Goal: Task Accomplishment & Management: Manage account settings

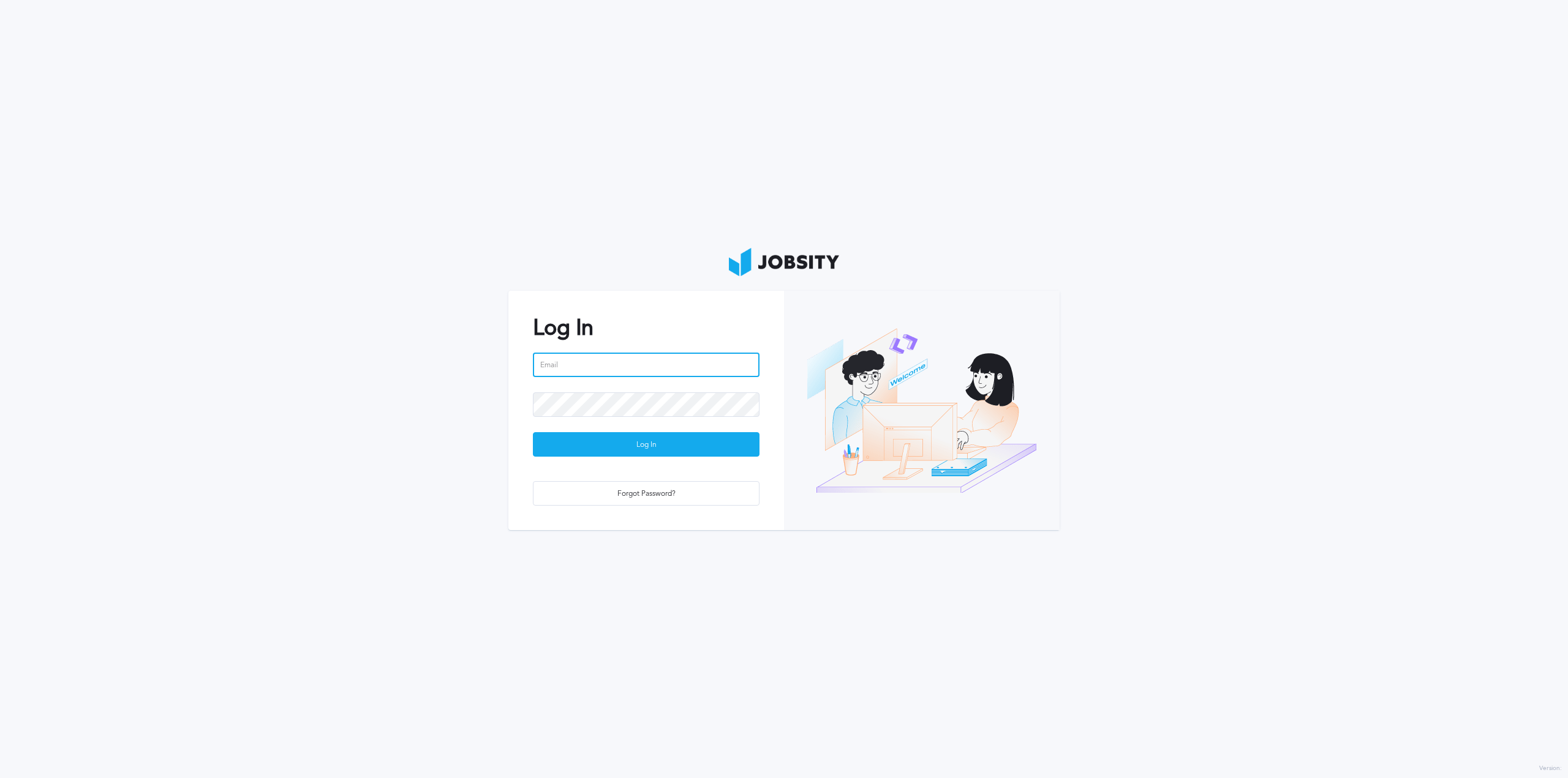
click at [570, 361] on input "email" at bounding box center [646, 365] width 226 height 25
click at [656, 445] on div "Log In" at bounding box center [646, 445] width 225 height 25
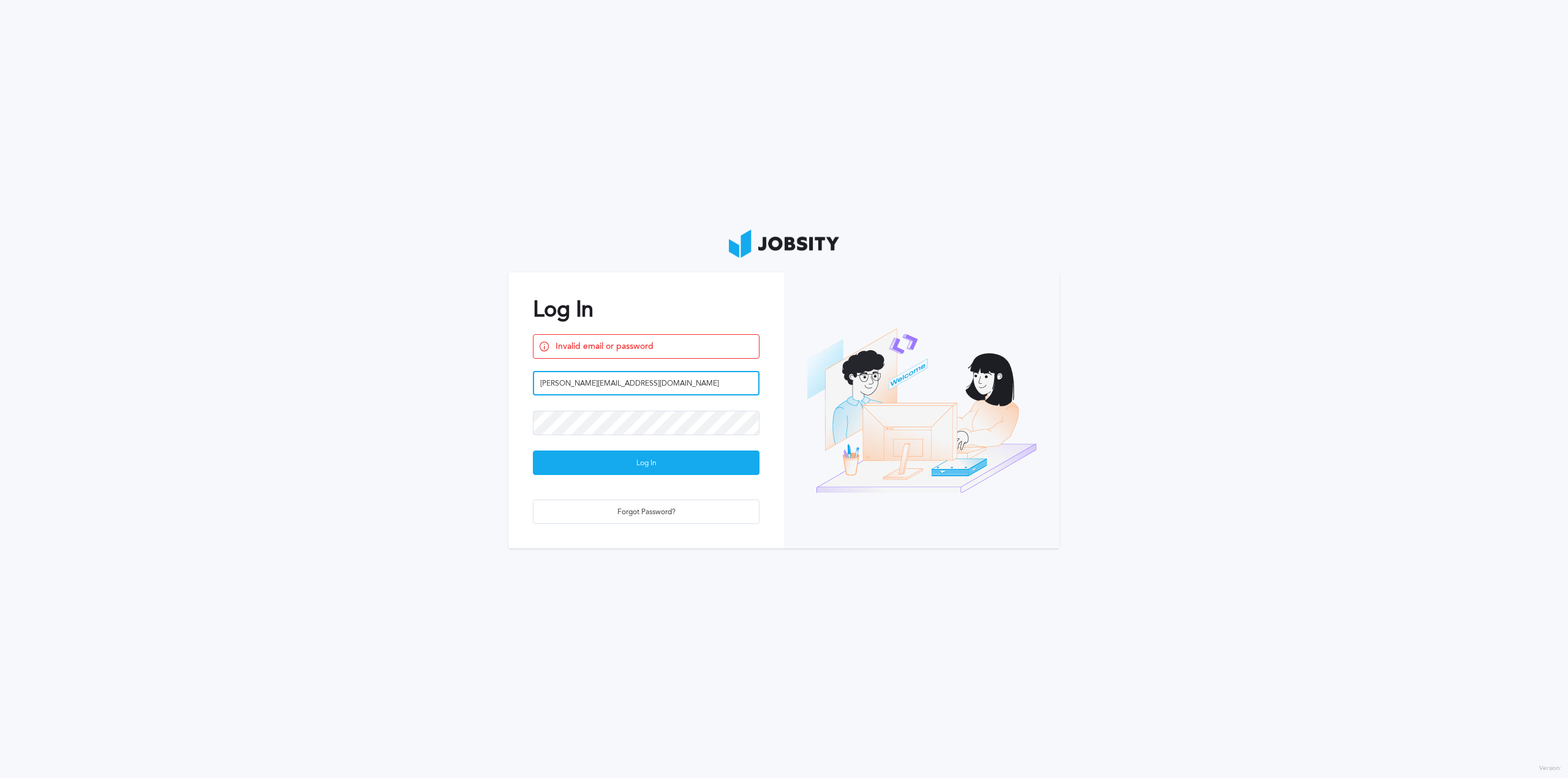
drag, startPoint x: 651, startPoint y: 384, endPoint x: 505, endPoint y: 386, distance: 146.0
click at [503, 385] on section "Log In Invalid email or password [PERSON_NAME][EMAIL_ADDRESS][DOMAIN_NAME] Log …" at bounding box center [784, 389] width 1568 height 778
type input "[EMAIL_ADDRESS][DOMAIN_NAME]"
click at [633, 472] on div "Log In" at bounding box center [646, 464] width 225 height 25
click at [533, 451] on button "Log In" at bounding box center [646, 463] width 226 height 25
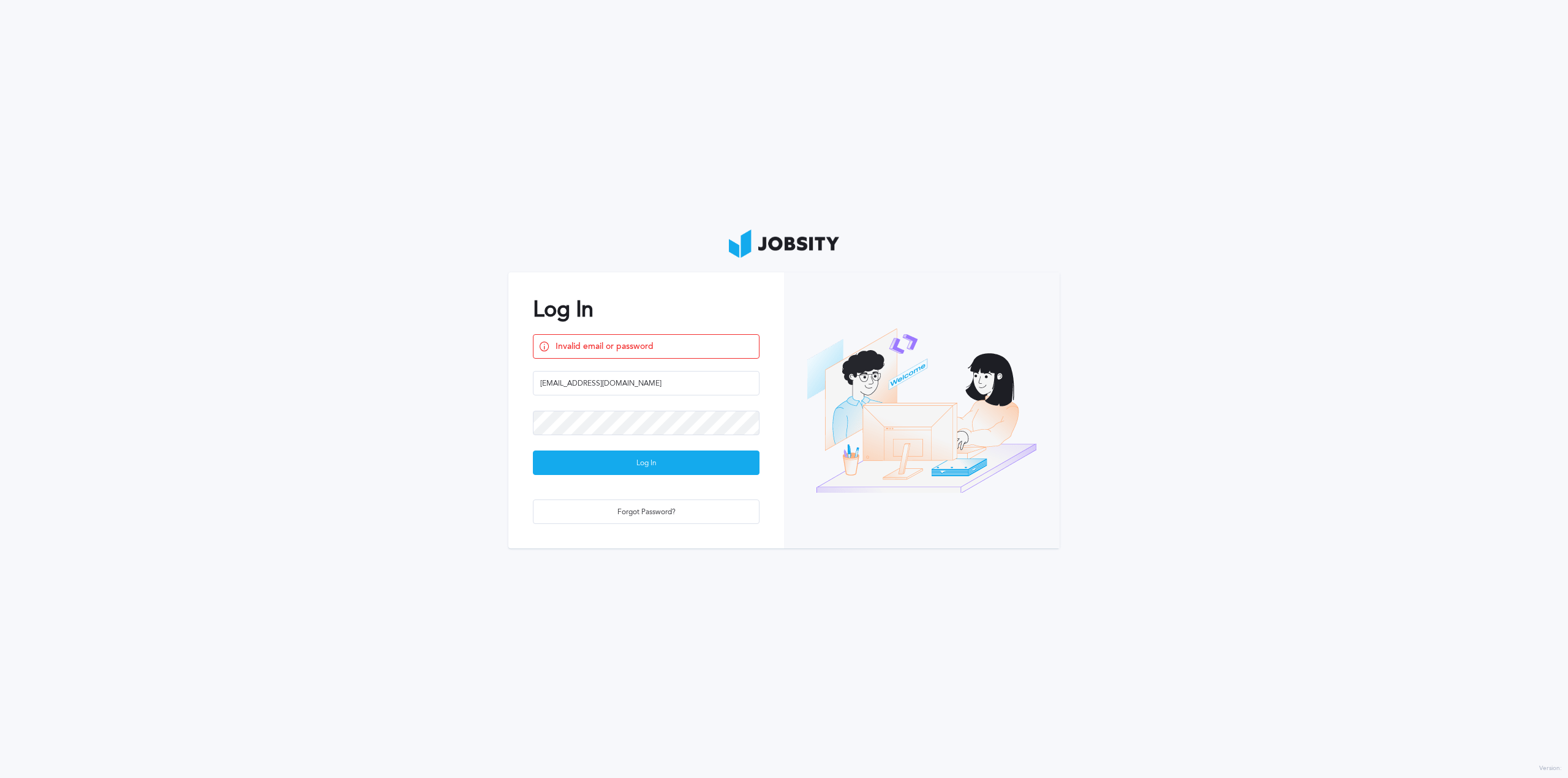
click at [790, 249] on link at bounding box center [784, 245] width 110 height 30
click at [795, 241] on link at bounding box center [784, 245] width 110 height 30
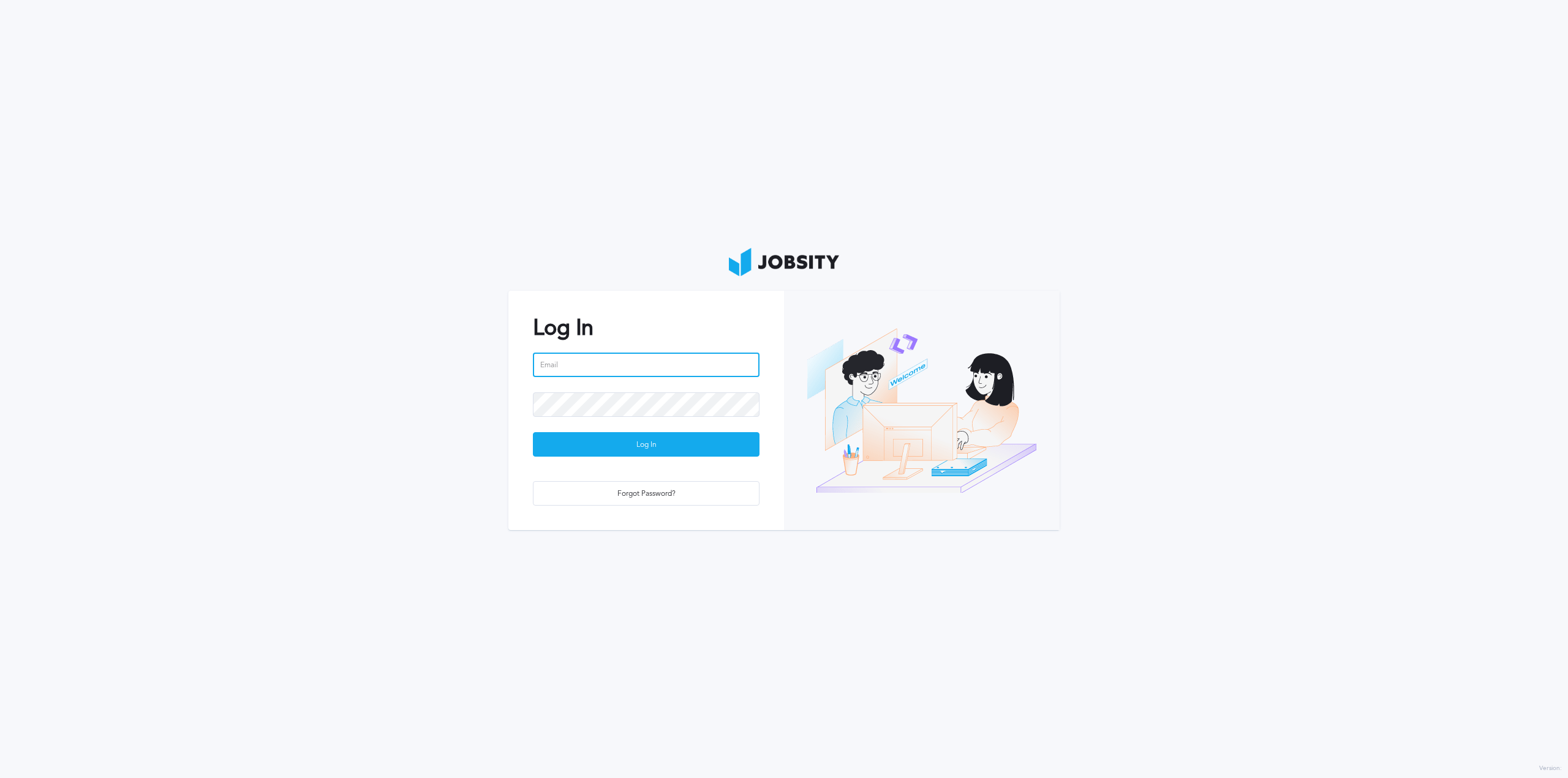
click at [558, 354] on input "email" at bounding box center [646, 365] width 226 height 25
type input "[PERSON_NAME][EMAIL_ADDRESS][DOMAIN_NAME]"
click at [615, 453] on div "Log In" at bounding box center [646, 445] width 225 height 25
click at [619, 443] on div "Loading ..." at bounding box center [646, 445] width 225 height 25
